Goal: Information Seeking & Learning: Check status

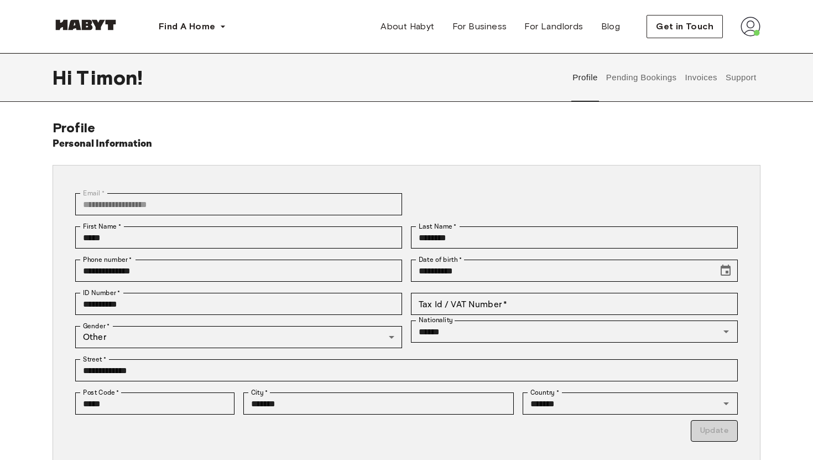
click at [748, 29] on img at bounding box center [751, 27] width 20 height 20
click at [636, 88] on button "Pending Bookings" at bounding box center [642, 77] width 74 height 49
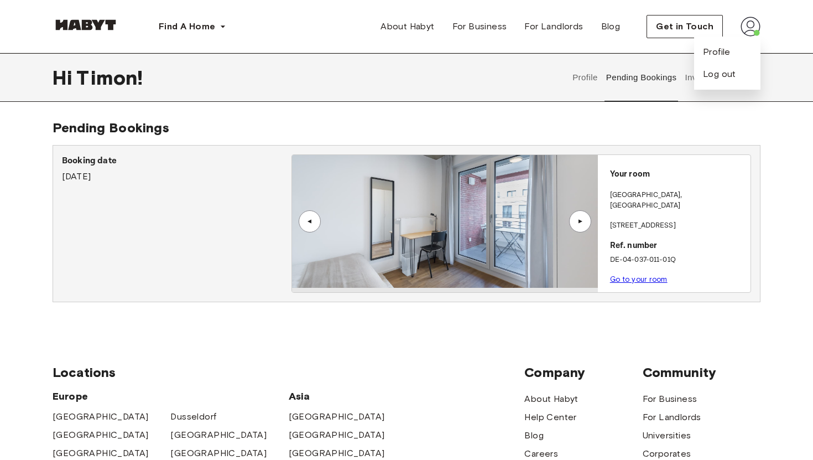
click at [649, 120] on div "Pending Bookings Booking date [DATE] ▲ ▲ Your room [GEOGRAPHIC_DATA] , [GEOGRAP…" at bounding box center [407, 220] width 708 height 200
click at [745, 30] on img at bounding box center [751, 27] width 20 height 20
click at [696, 82] on button "Invoices" at bounding box center [701, 77] width 35 height 49
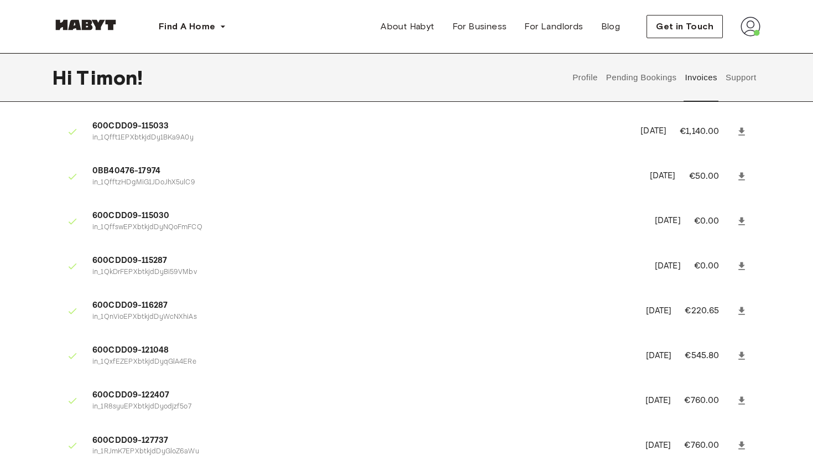
scroll to position [30, 0]
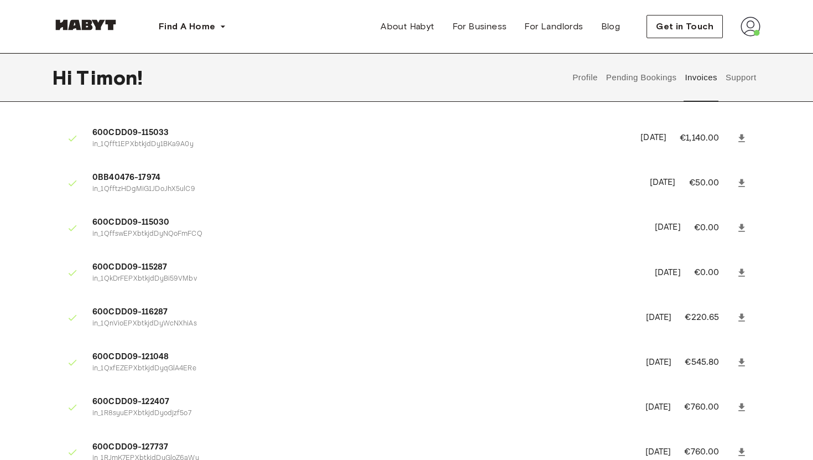
click at [744, 136] on icon at bounding box center [742, 138] width 11 height 11
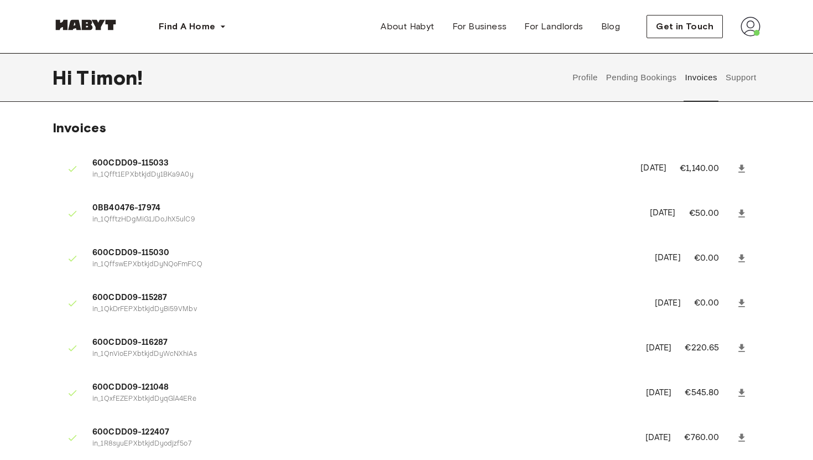
click at [738, 78] on button "Support" at bounding box center [741, 77] width 34 height 49
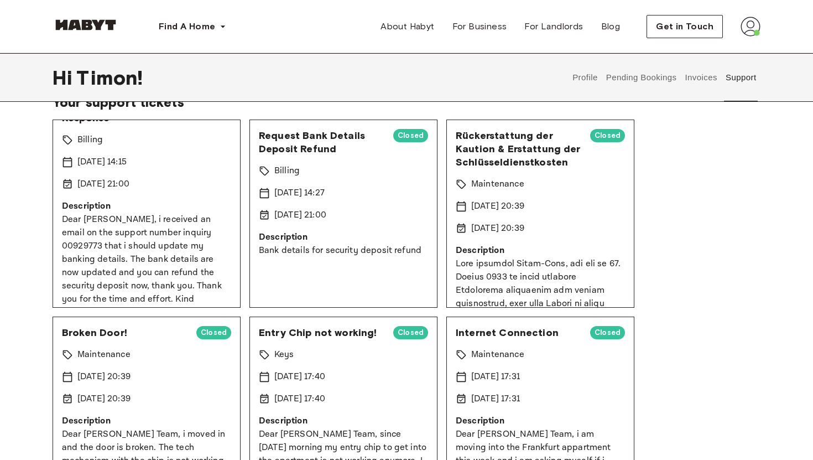
scroll to position [39, 0]
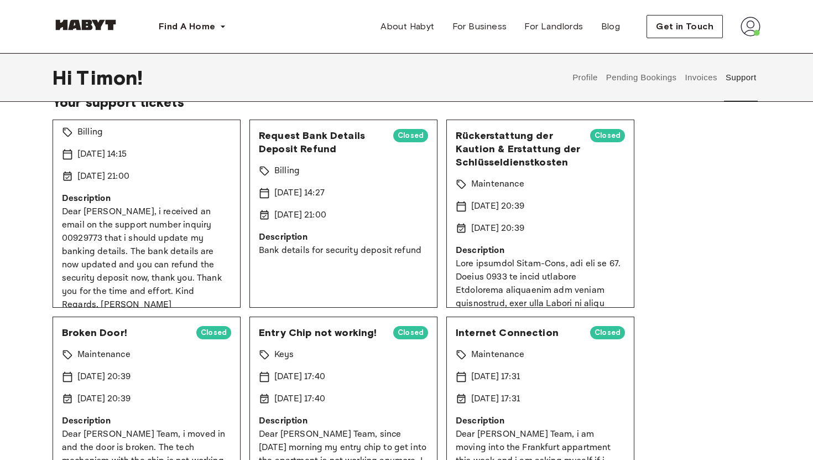
click at [172, 214] on p "Dear Habyt, i received an email on the support number inquiry 00929773 that i s…" at bounding box center [146, 258] width 169 height 106
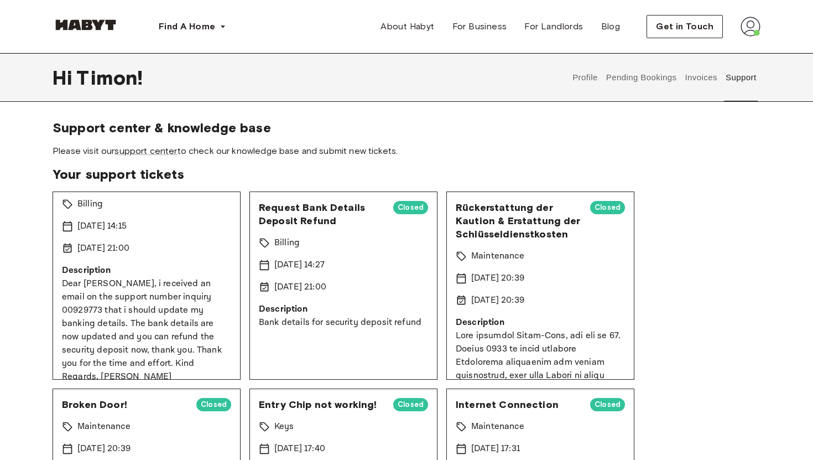
scroll to position [0, 0]
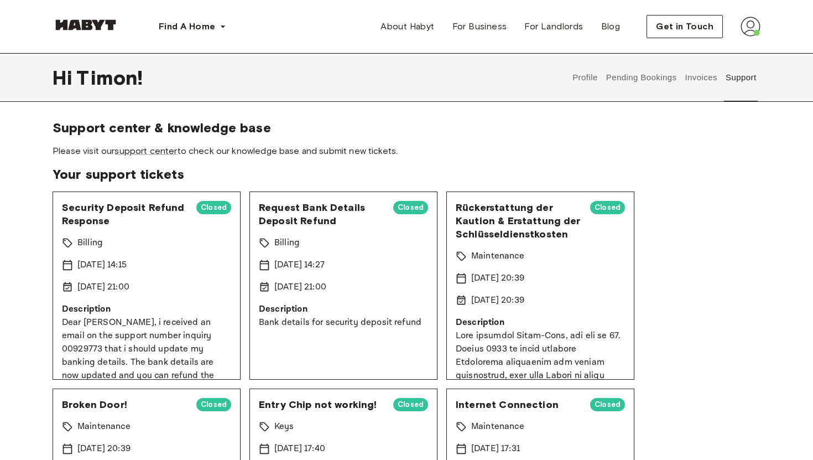
click at [205, 208] on span "Closed" at bounding box center [213, 207] width 35 height 11
click at [129, 208] on span "Security Deposit Refund Response" at bounding box center [125, 214] width 126 height 27
click at [92, 257] on div "Security Deposit Refund Response Closed Billing 18 Jul 2025 14:15 24 Jul 2025 2…" at bounding box center [147, 285] width 188 height 188
click at [112, 298] on div "Security Deposit Refund Response Closed Billing 18 Jul 2025 14:15 24 Jul 2025 2…" at bounding box center [147, 285] width 188 height 188
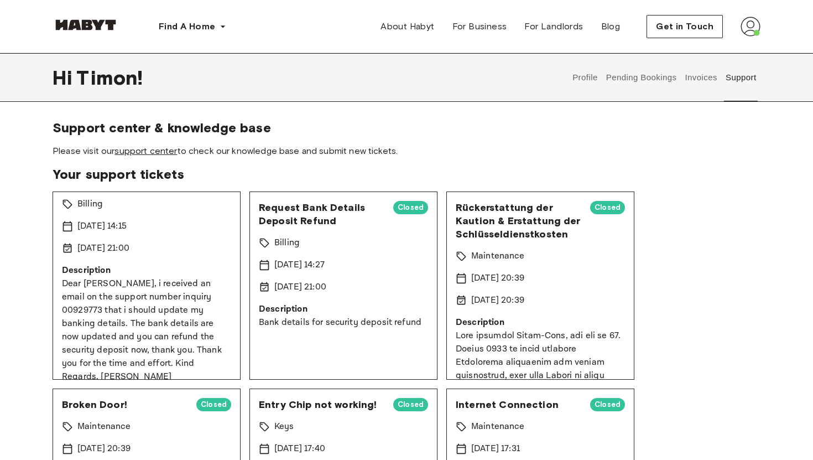
click at [149, 152] on link "support center" at bounding box center [146, 151] width 63 height 11
click at [403, 26] on span "About Habyt" at bounding box center [408, 26] width 54 height 13
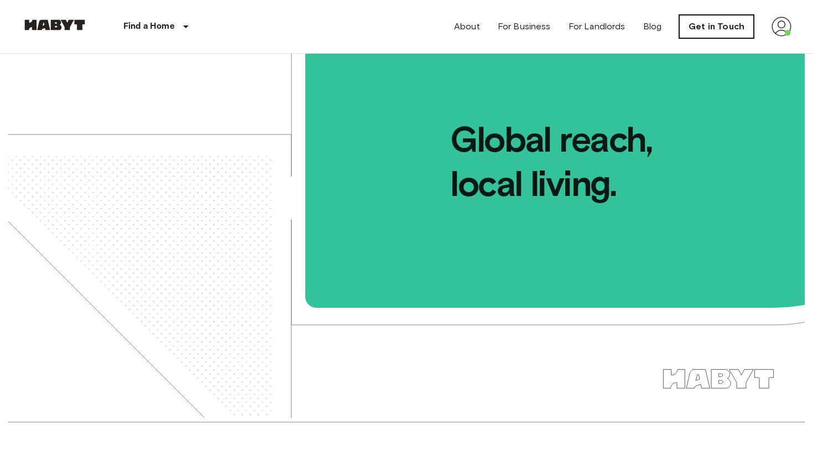
click at [723, 32] on link "Get in Touch" at bounding box center [717, 26] width 75 height 23
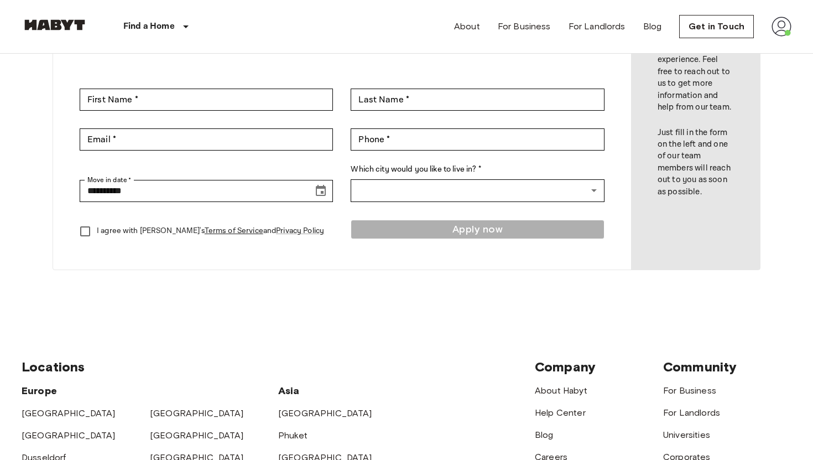
scroll to position [129, 0]
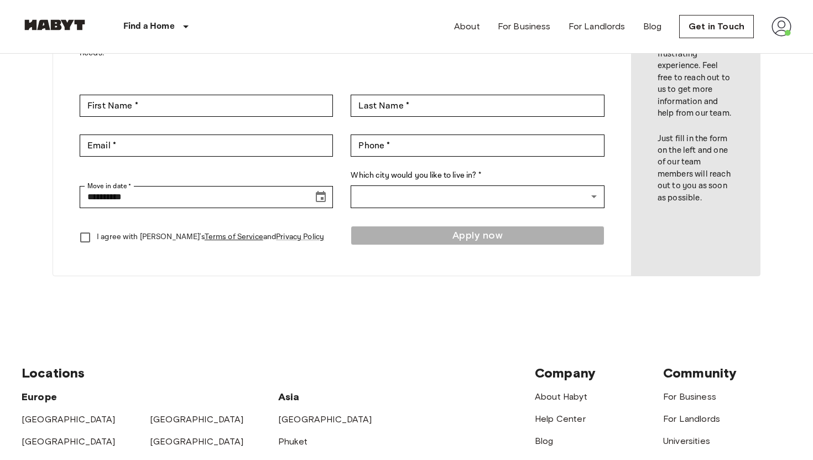
click at [779, 24] on img at bounding box center [782, 27] width 20 height 20
click at [749, 44] on li "Profile" at bounding box center [749, 47] width 111 height 20
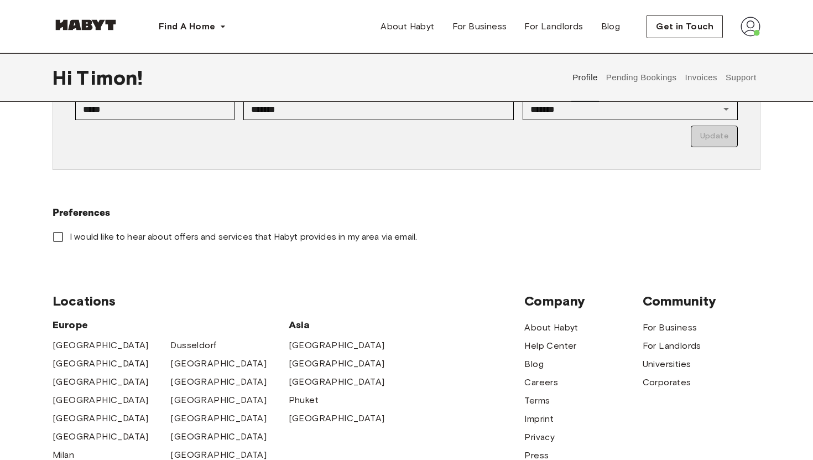
scroll to position [295, 0]
click at [634, 76] on button "Pending Bookings" at bounding box center [642, 77] width 74 height 49
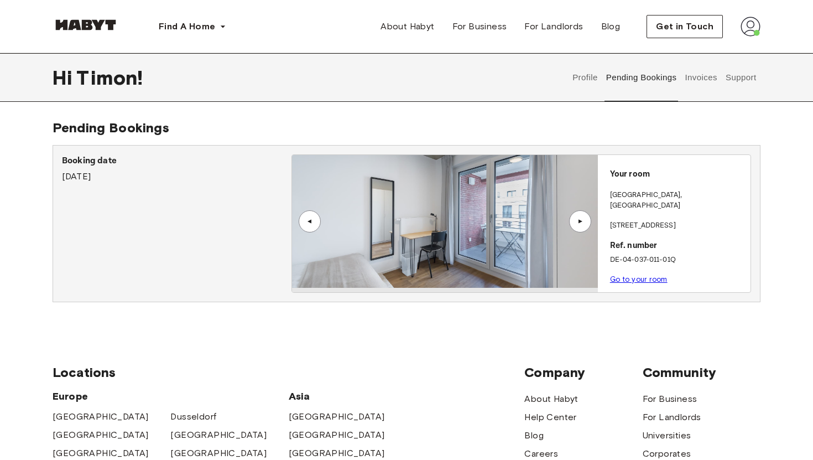
click at [583, 220] on div "▲" at bounding box center [580, 221] width 11 height 7
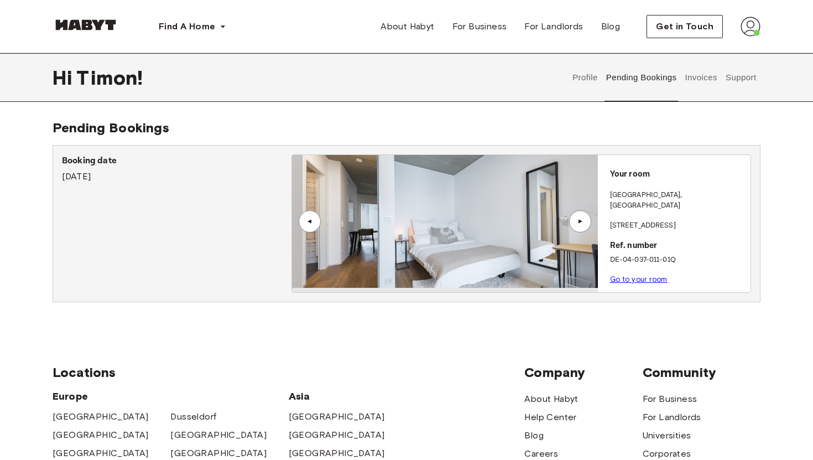
click at [583, 220] on div "▲" at bounding box center [580, 221] width 11 height 7
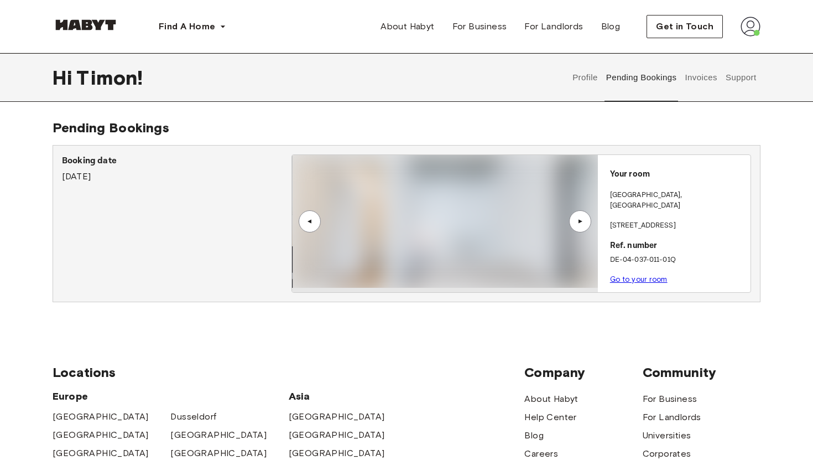
click at [689, 80] on button "Invoices" at bounding box center [701, 77] width 35 height 49
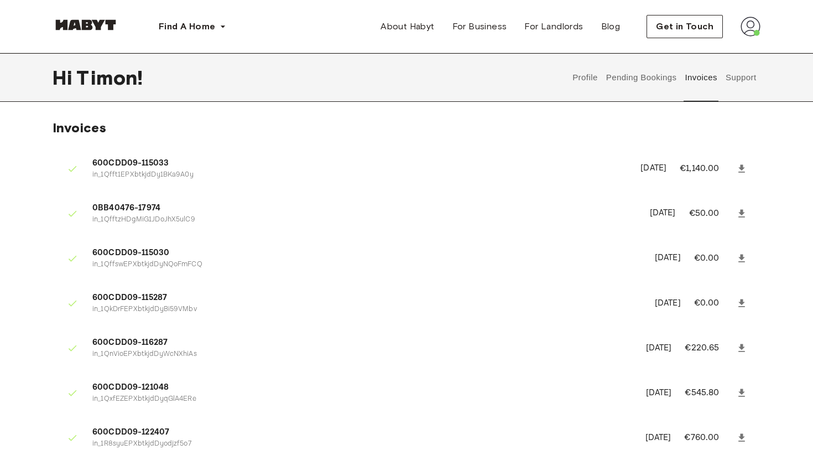
click at [734, 77] on button "Support" at bounding box center [741, 77] width 34 height 49
